Goal: Find specific page/section: Find specific page/section

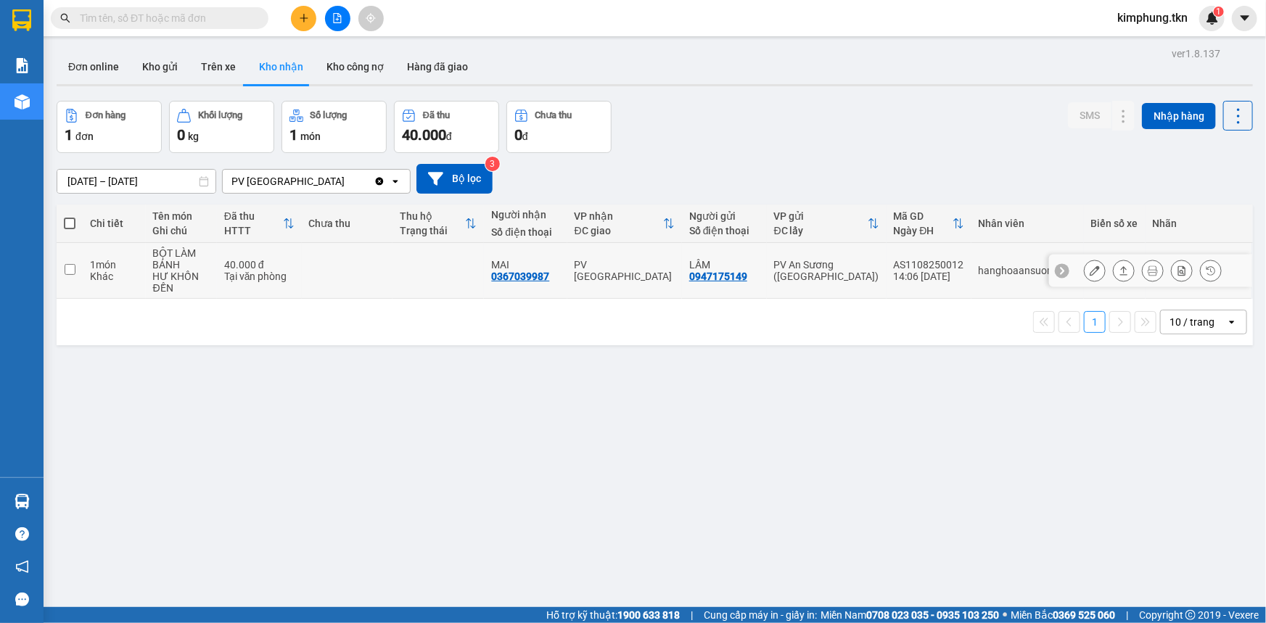
click at [1089, 267] on icon at bounding box center [1094, 270] width 10 height 10
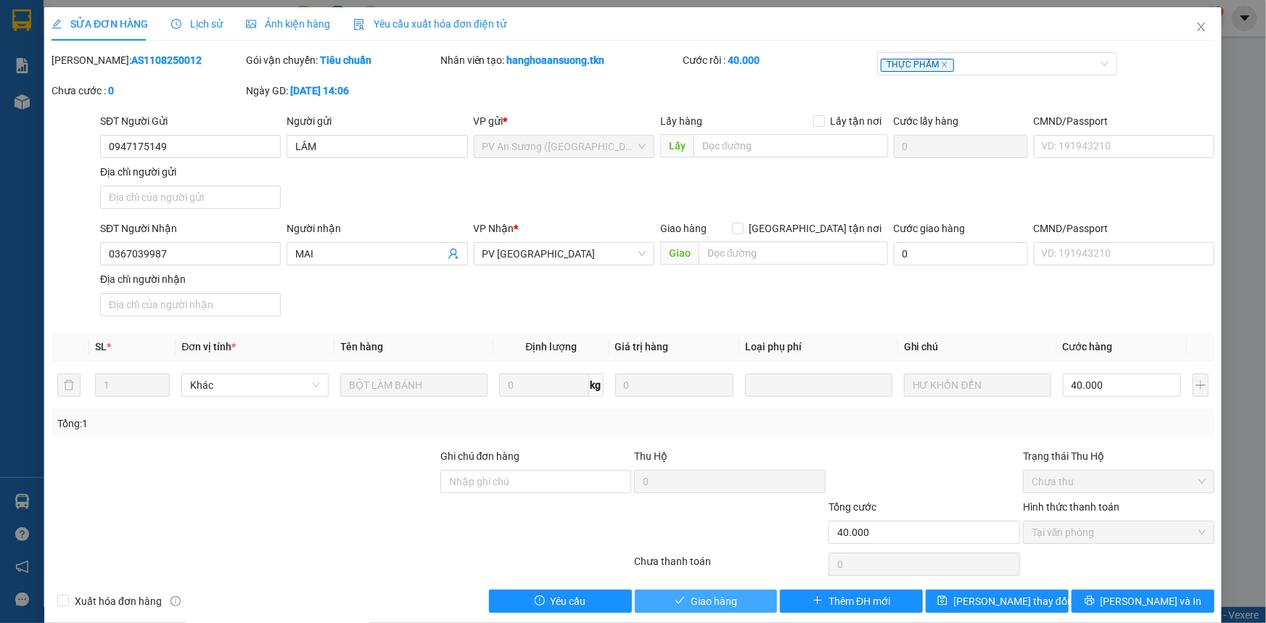
click at [676, 595] on icon "check" at bounding box center [680, 600] width 10 height 10
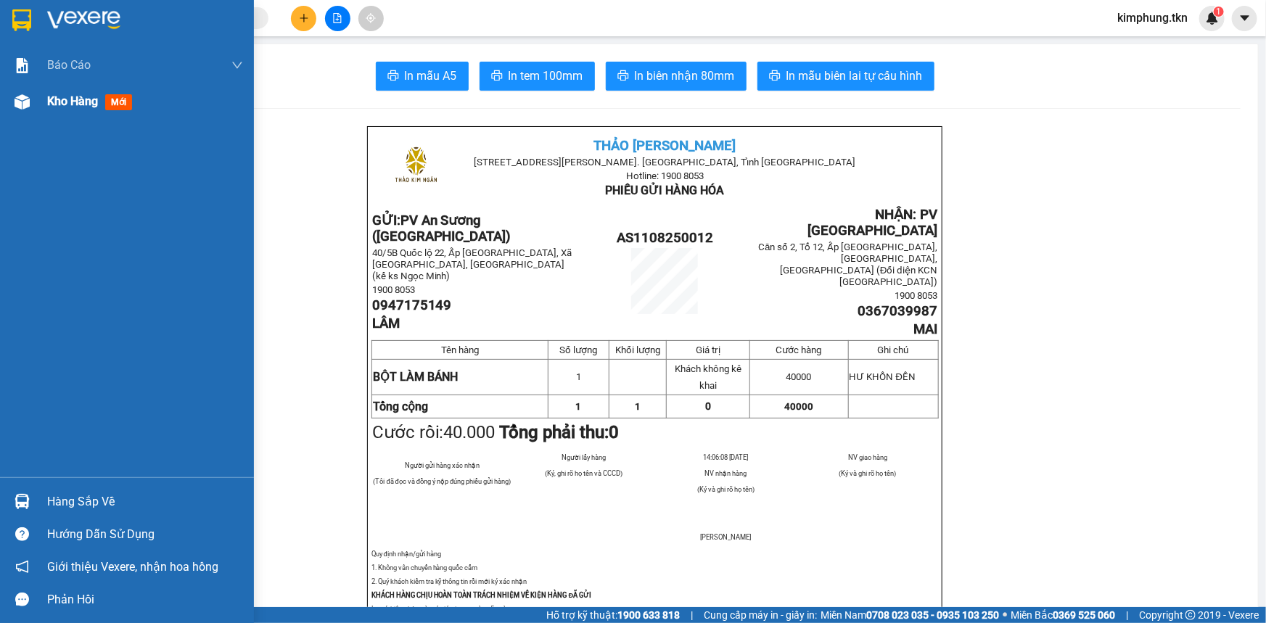
click at [39, 99] on div "Kho hàng mới" at bounding box center [127, 101] width 254 height 36
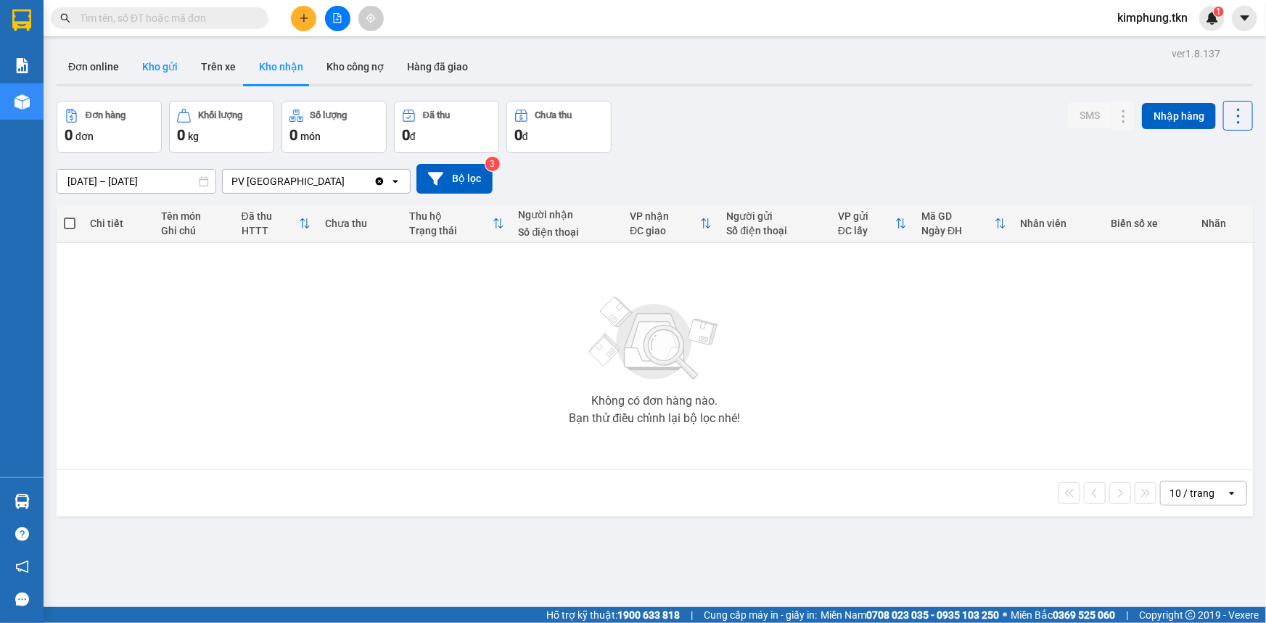
click at [163, 64] on button "Kho gửi" at bounding box center [160, 66] width 59 height 35
